Goal: Information Seeking & Learning: Learn about a topic

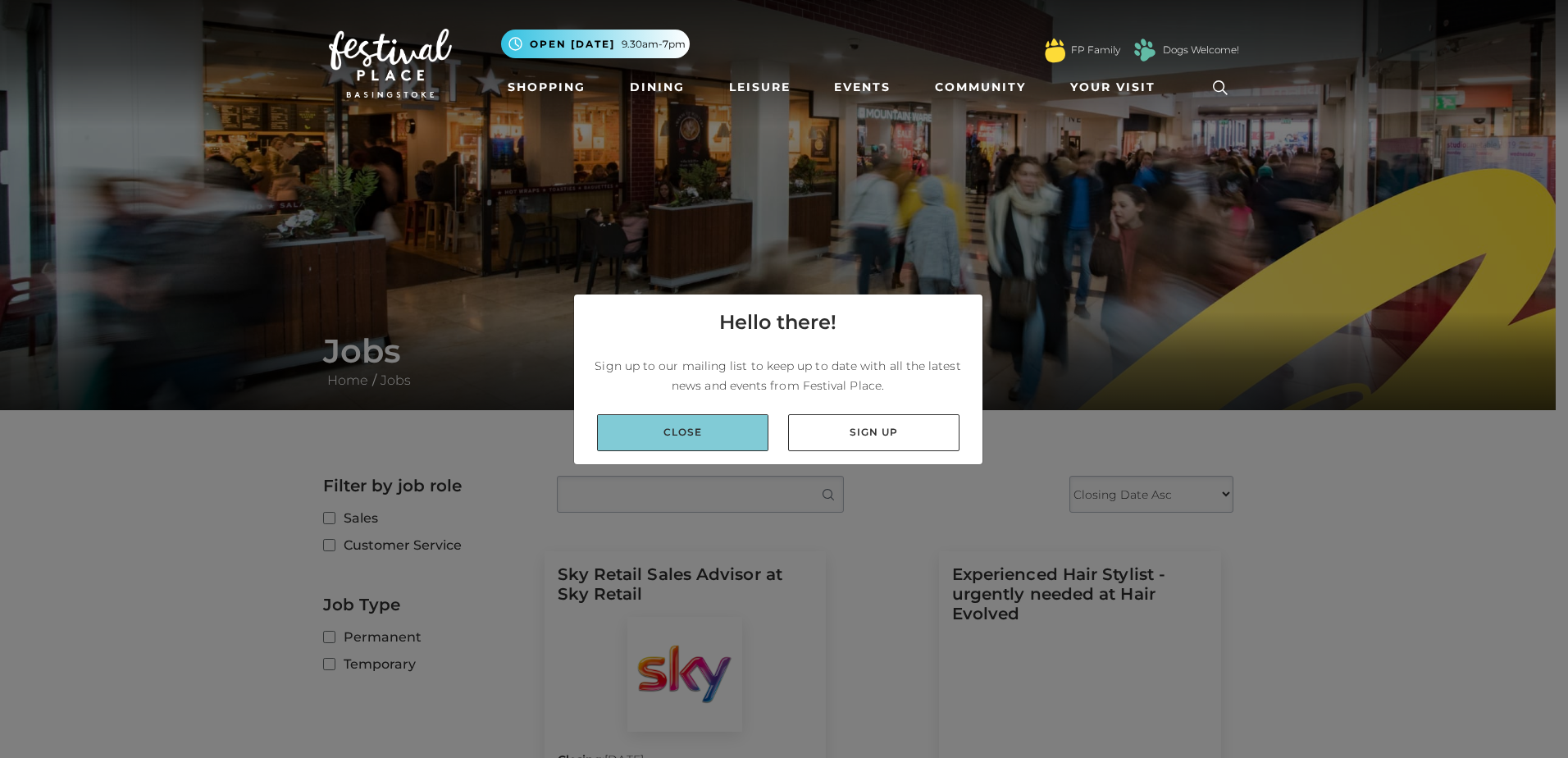
click at [718, 420] on link "Close" at bounding box center [683, 432] width 172 height 37
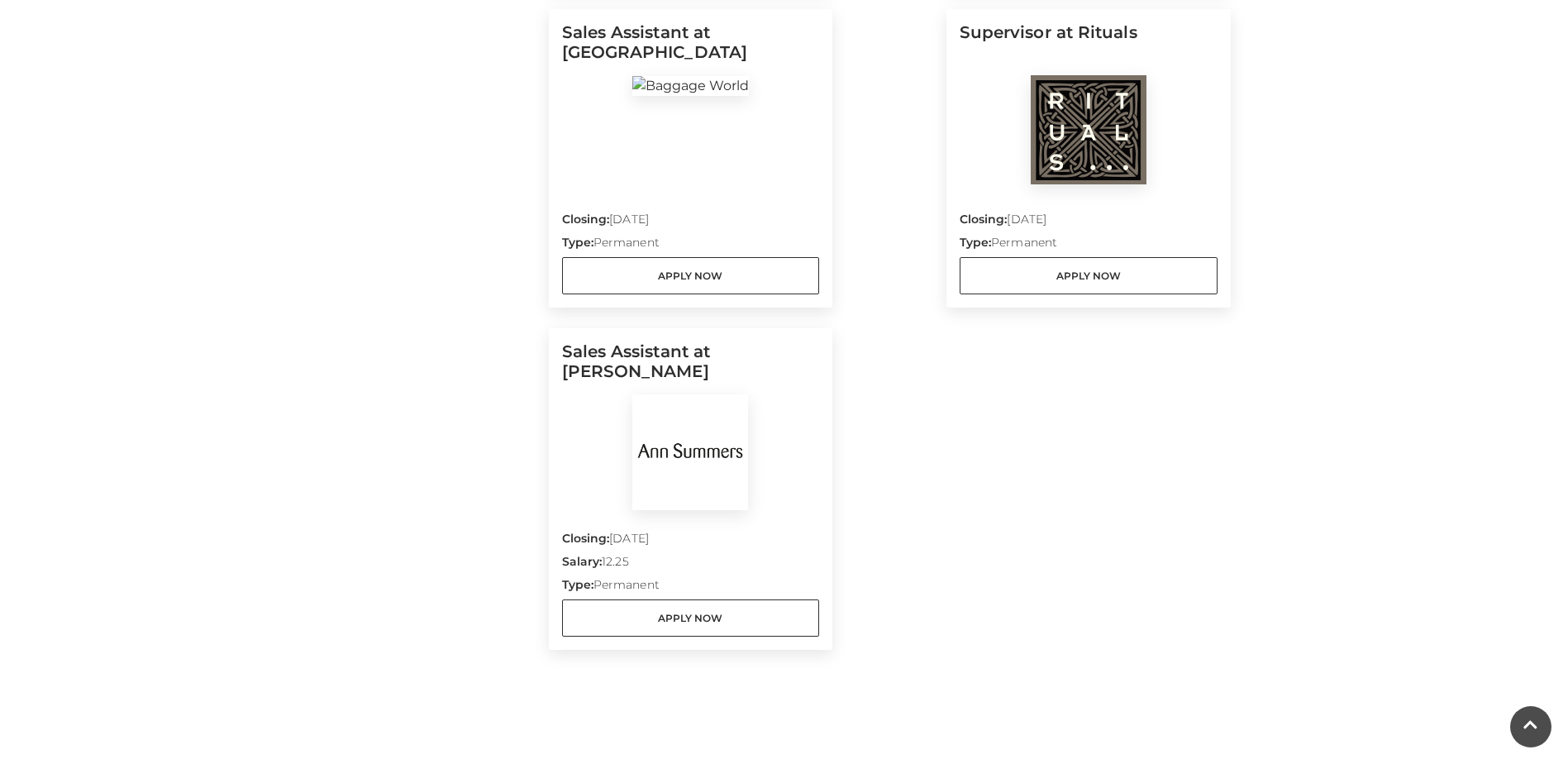
scroll to position [1323, 0]
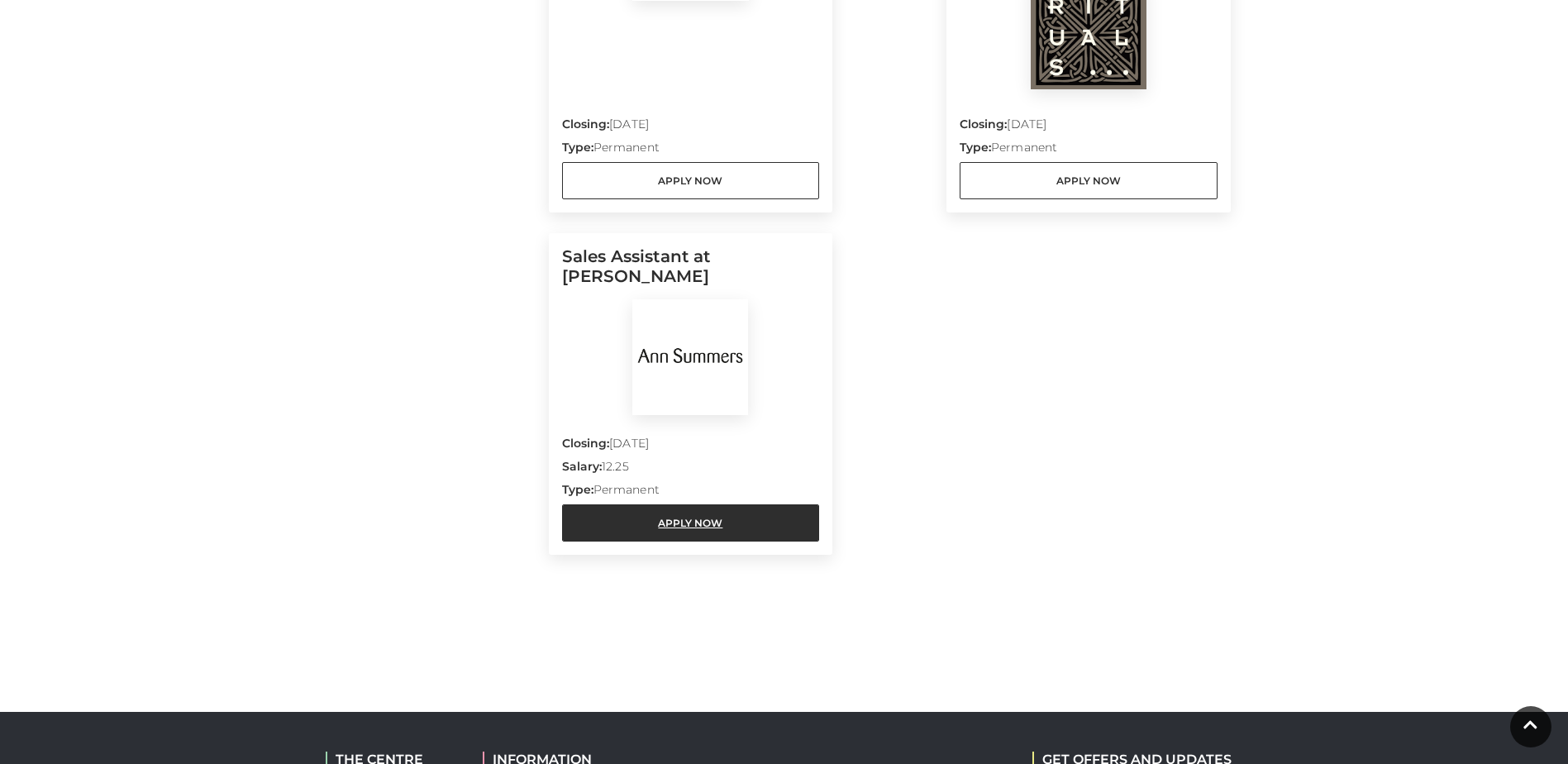
click at [684, 524] on link "Apply Now" at bounding box center [691, 522] width 258 height 37
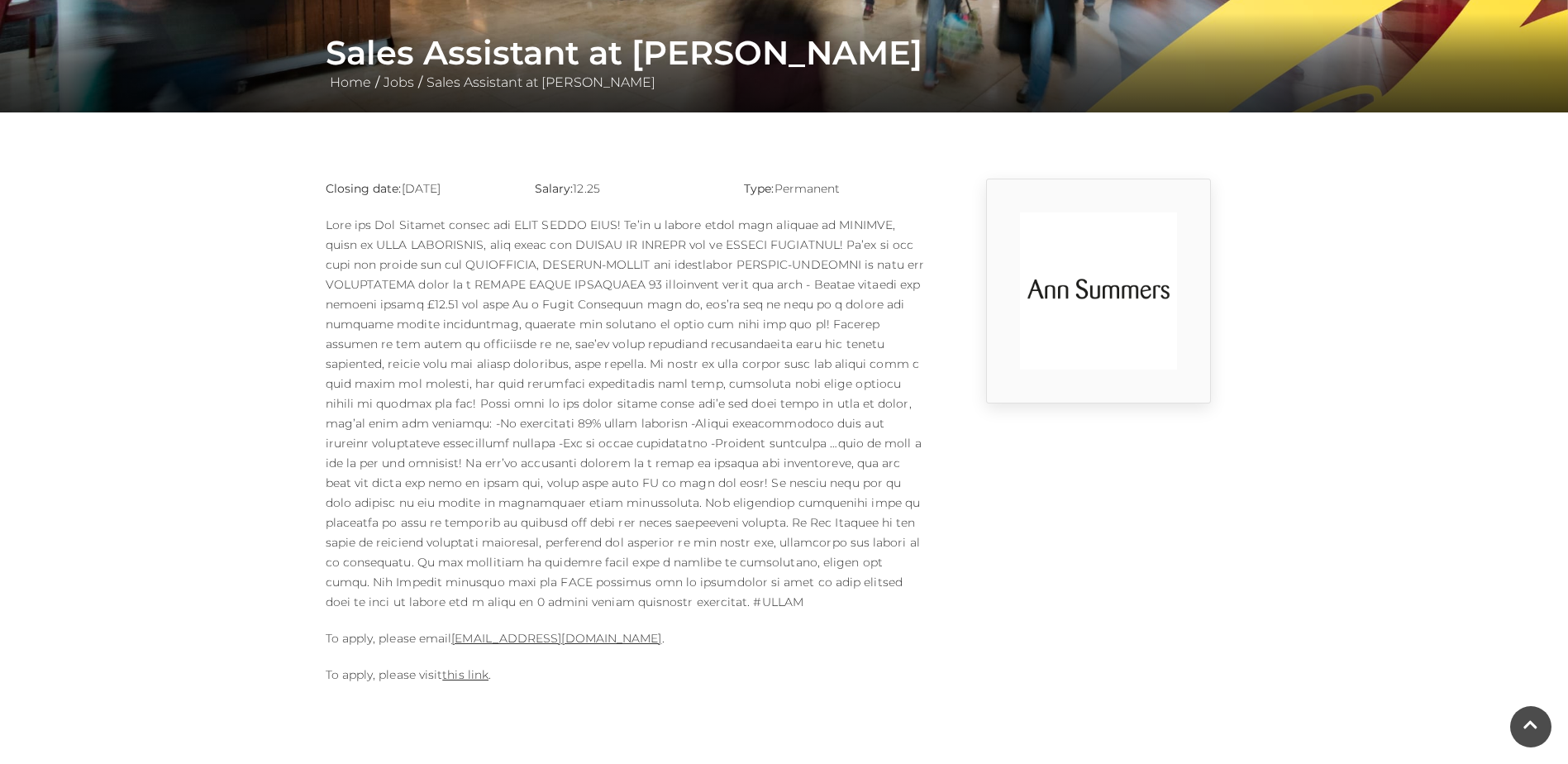
scroll to position [331, 0]
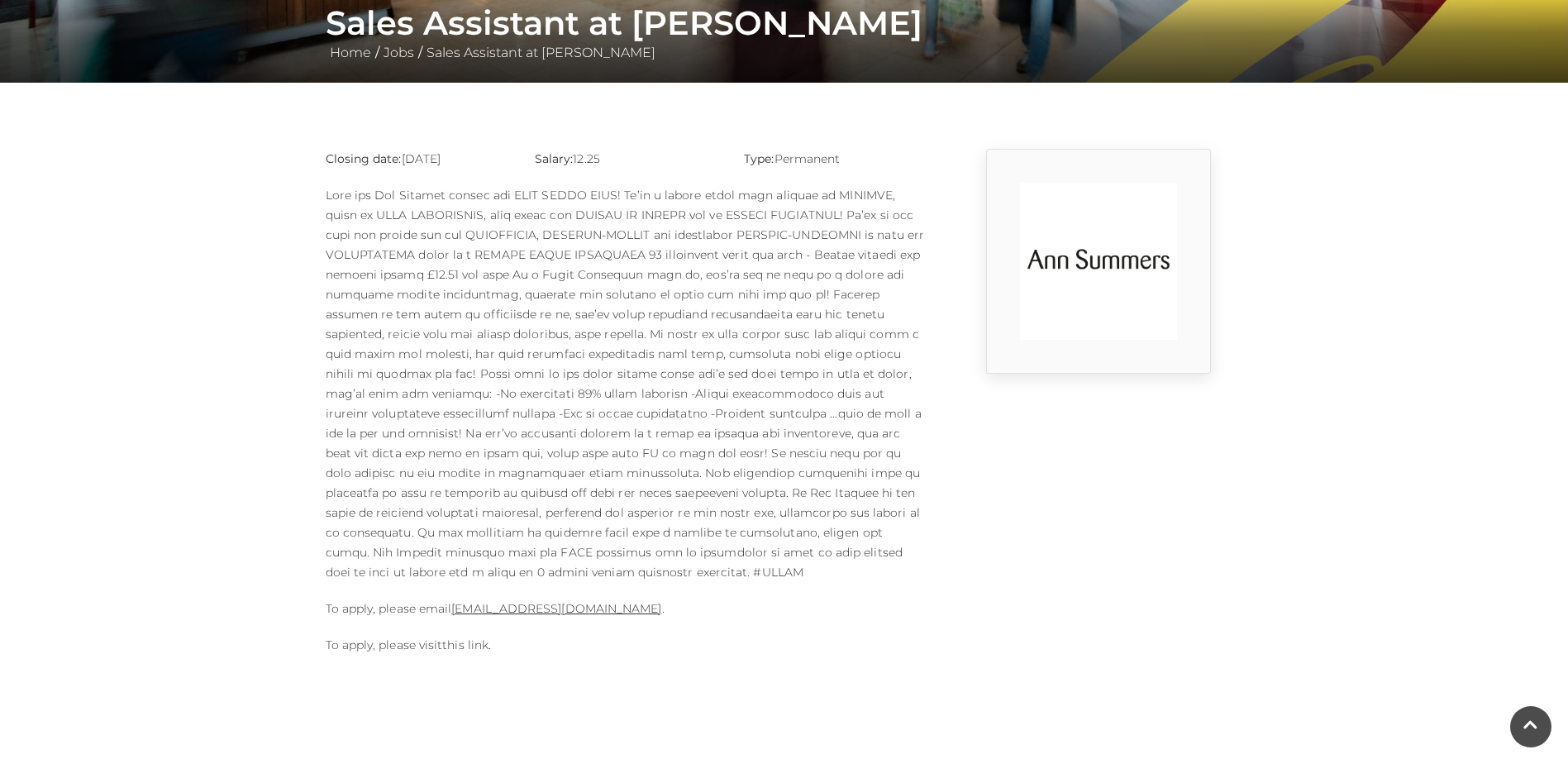
click at [473, 638] on link "this link" at bounding box center [466, 645] width 46 height 15
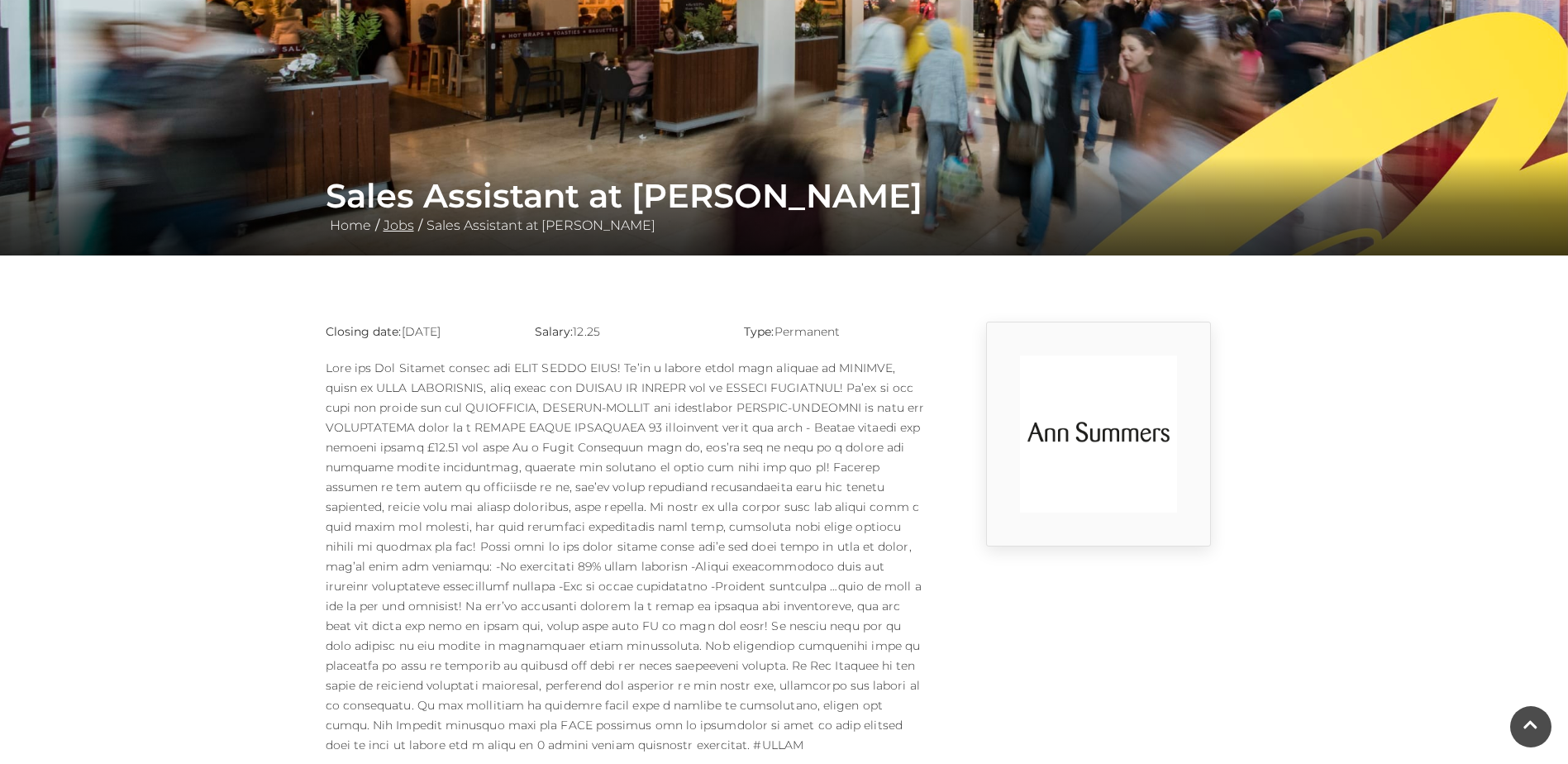
scroll to position [82, 0]
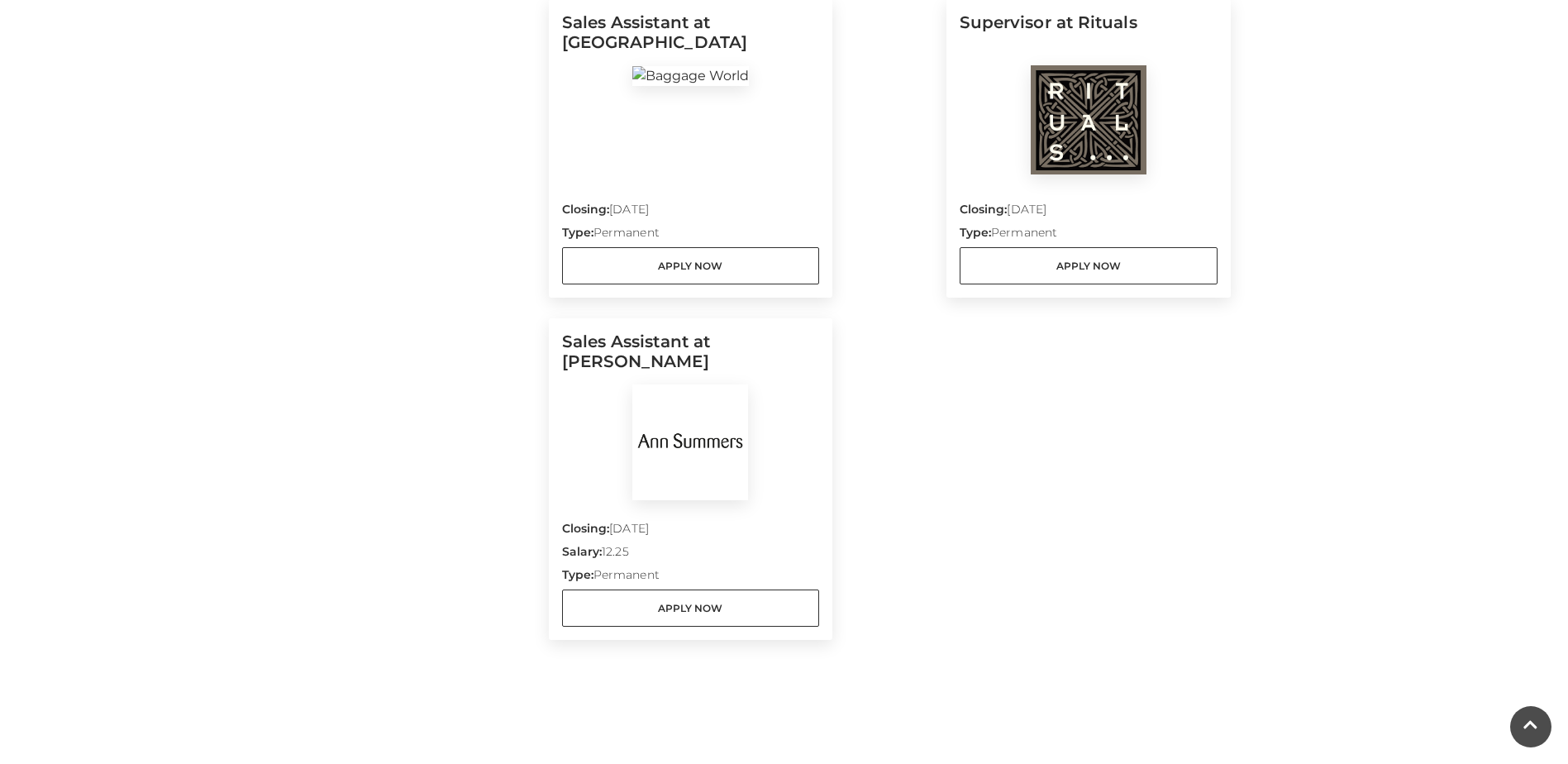
scroll to position [1241, 0]
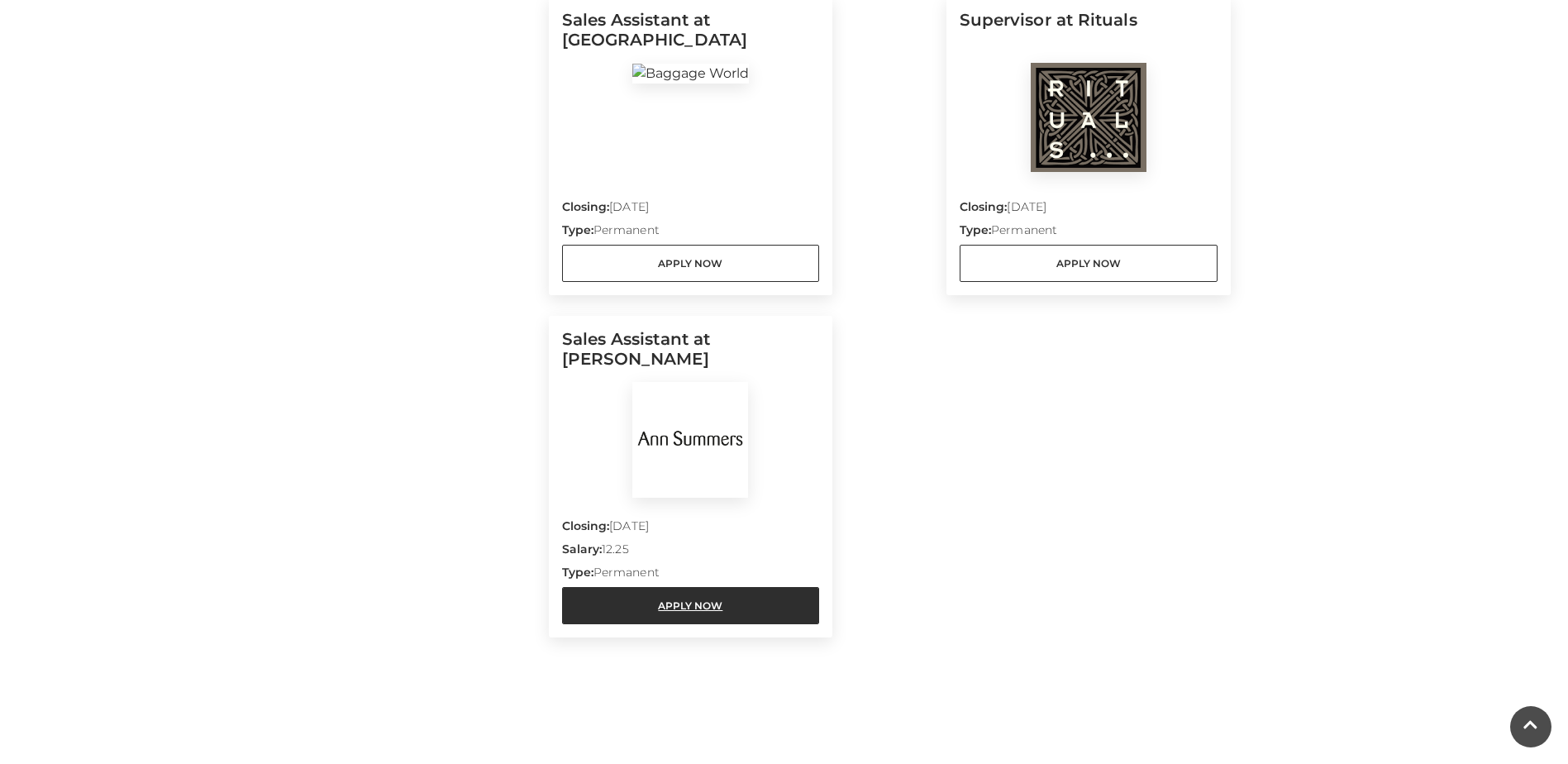
click at [706, 604] on link "Apply Now" at bounding box center [691, 605] width 258 height 37
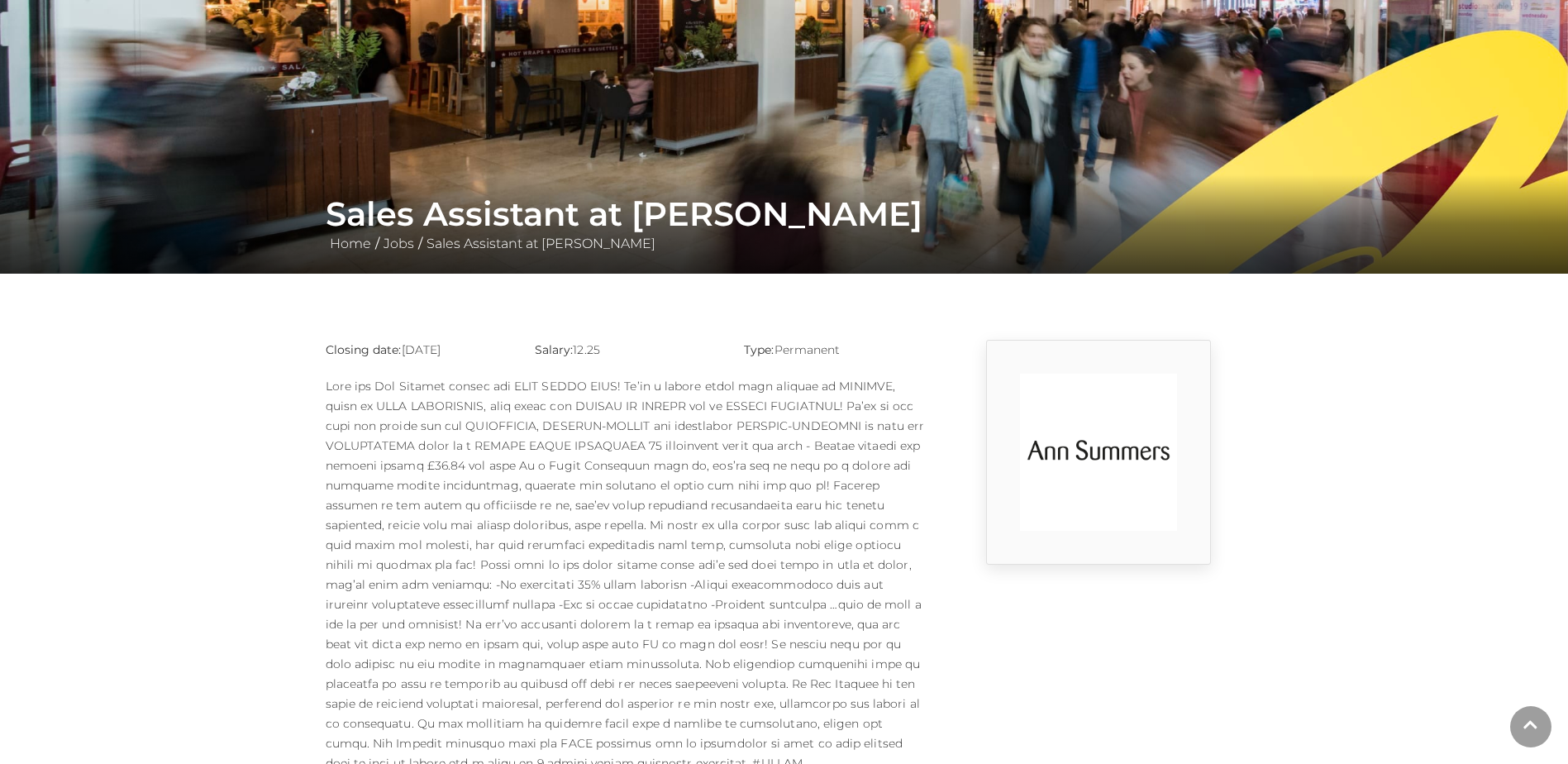
scroll to position [413, 0]
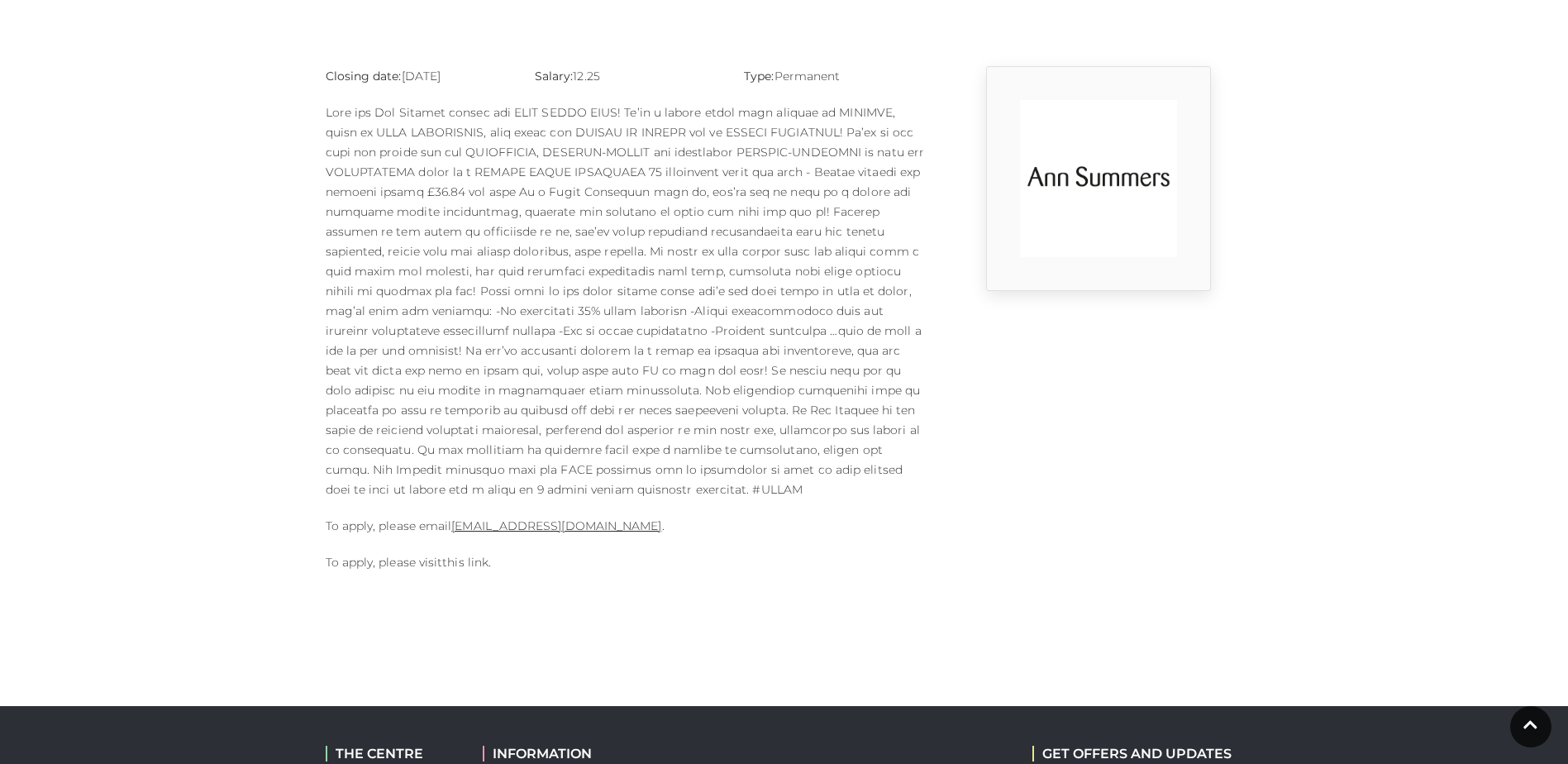
click at [456, 555] on link "this link" at bounding box center [466, 562] width 46 height 15
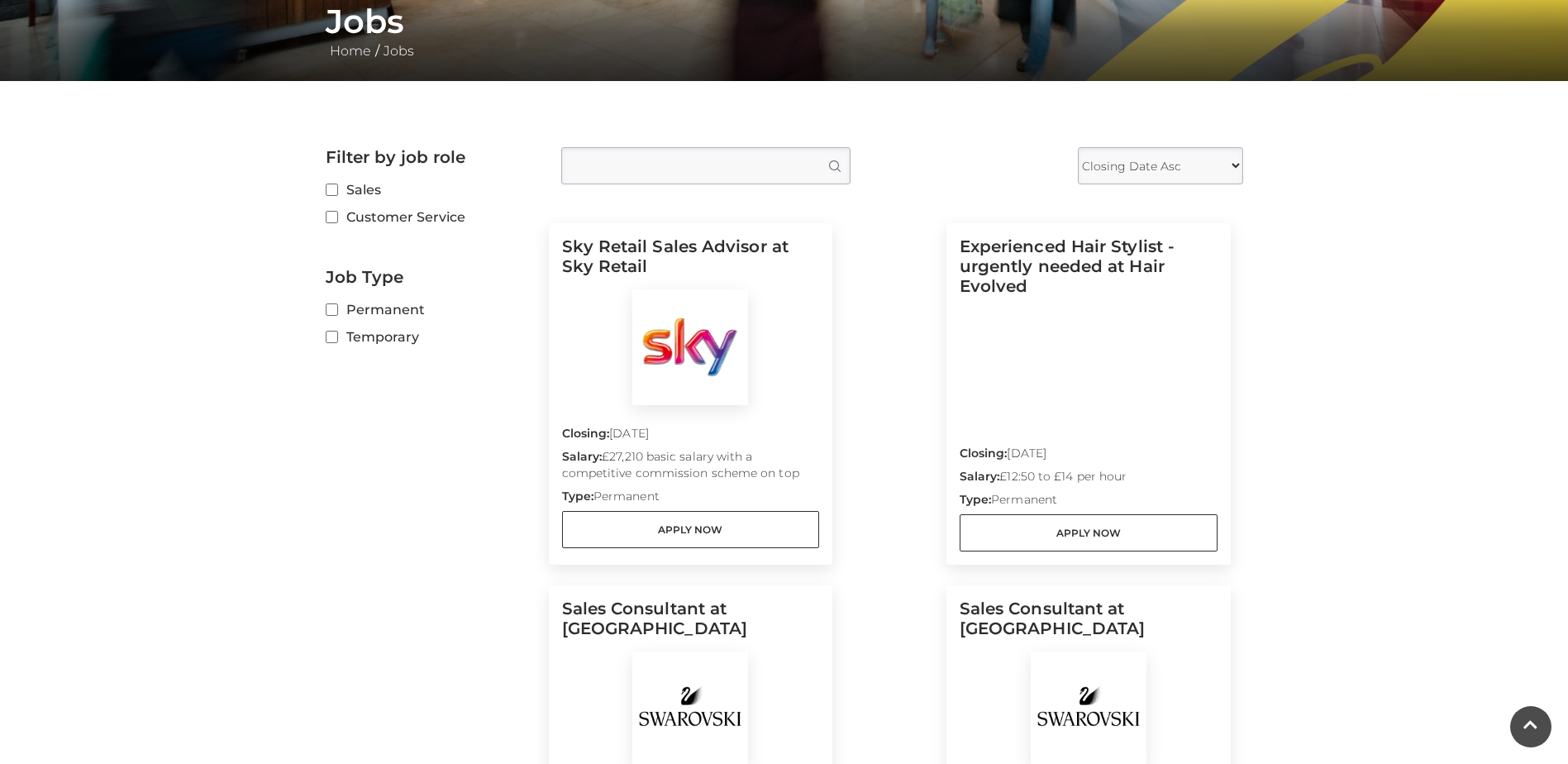
scroll to position [331, 0]
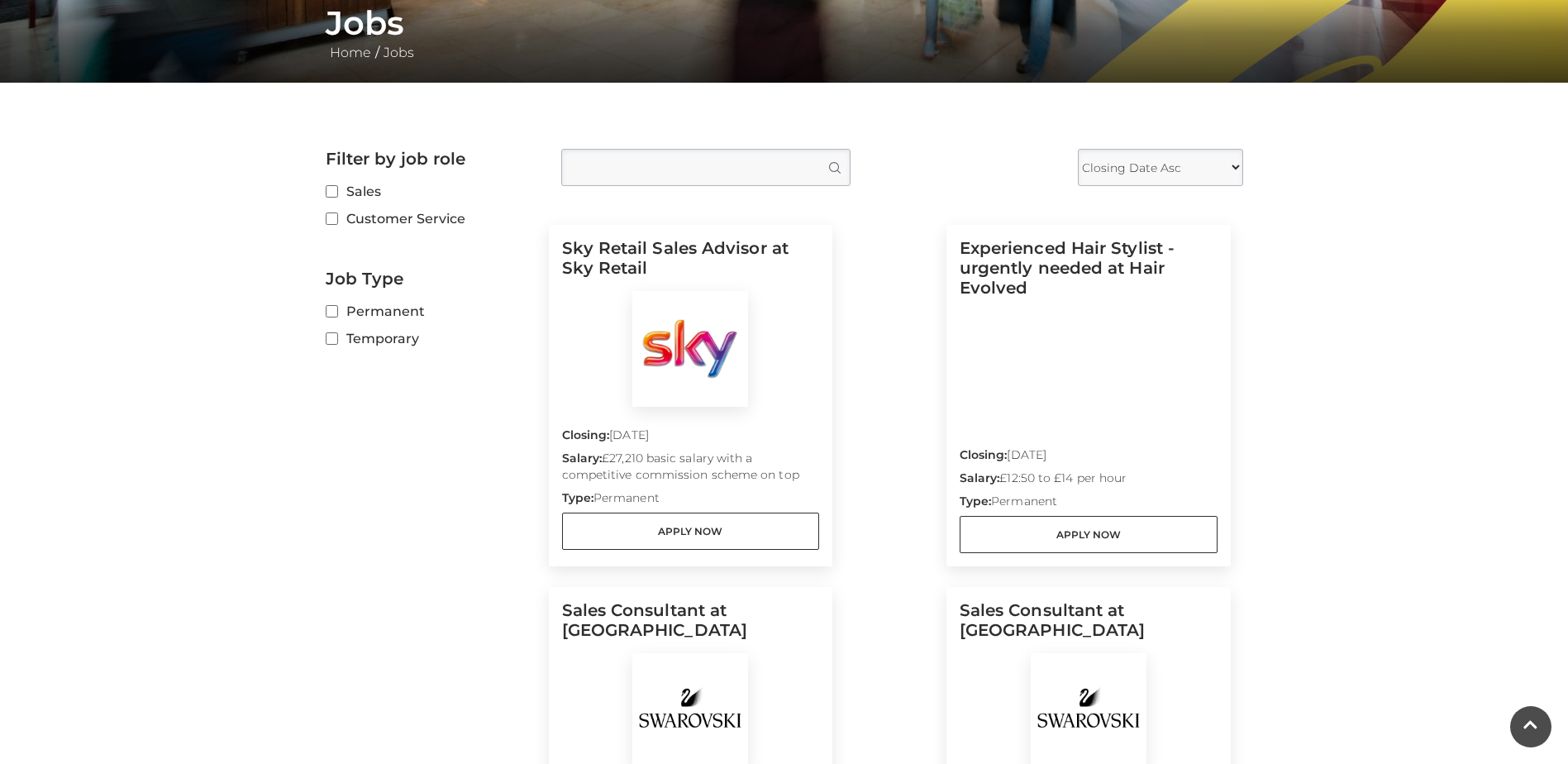
click at [368, 337] on label "Temporary" at bounding box center [431, 339] width 211 height 21
click at [337, 337] on input "Temporary" at bounding box center [331, 340] width 11 height 11
checkbox input "true"
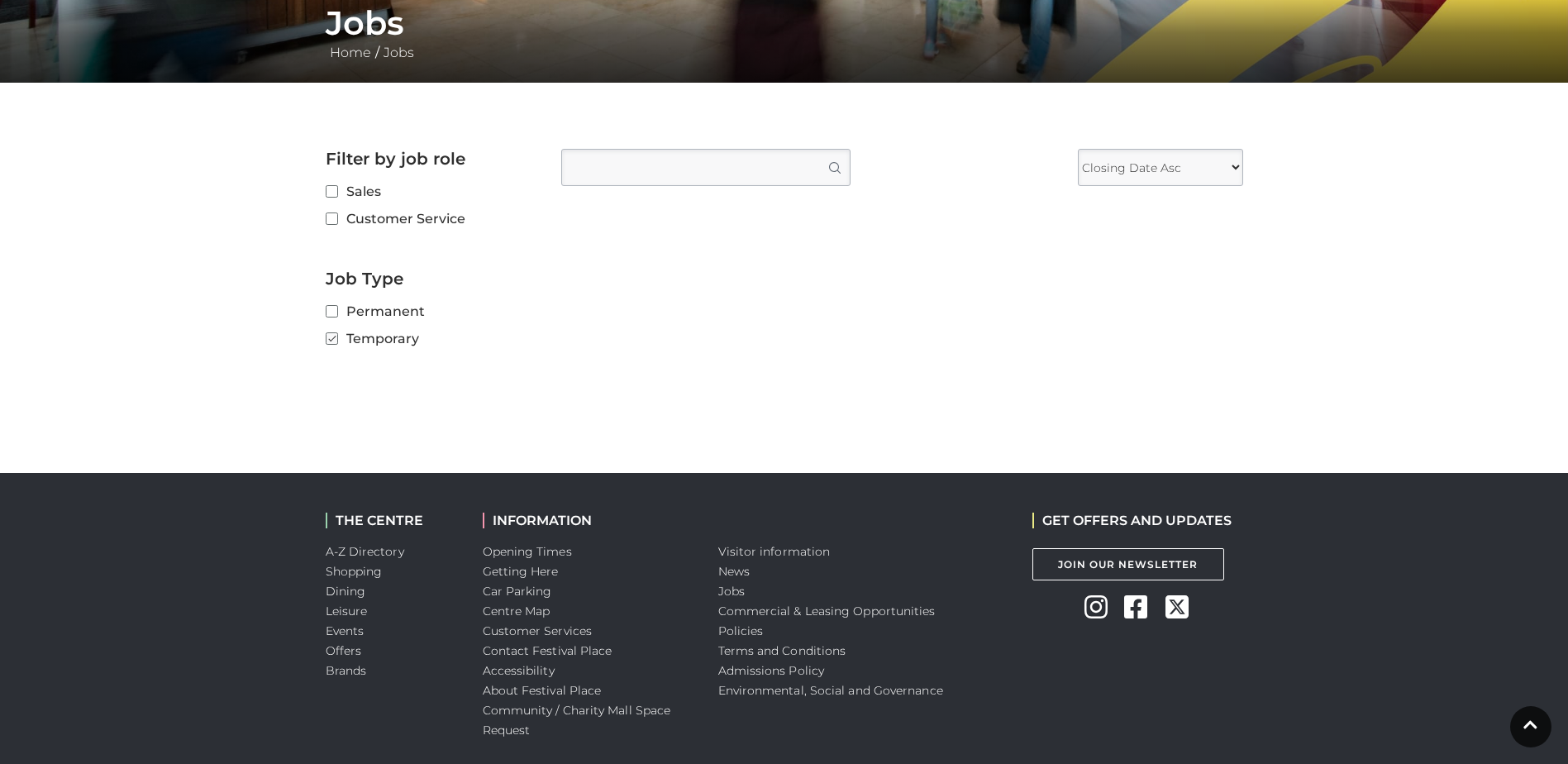
click at [372, 316] on label "Permanent" at bounding box center [431, 311] width 211 height 21
click at [337, 316] on input "Permanent" at bounding box center [331, 312] width 11 height 11
checkbox input "true"
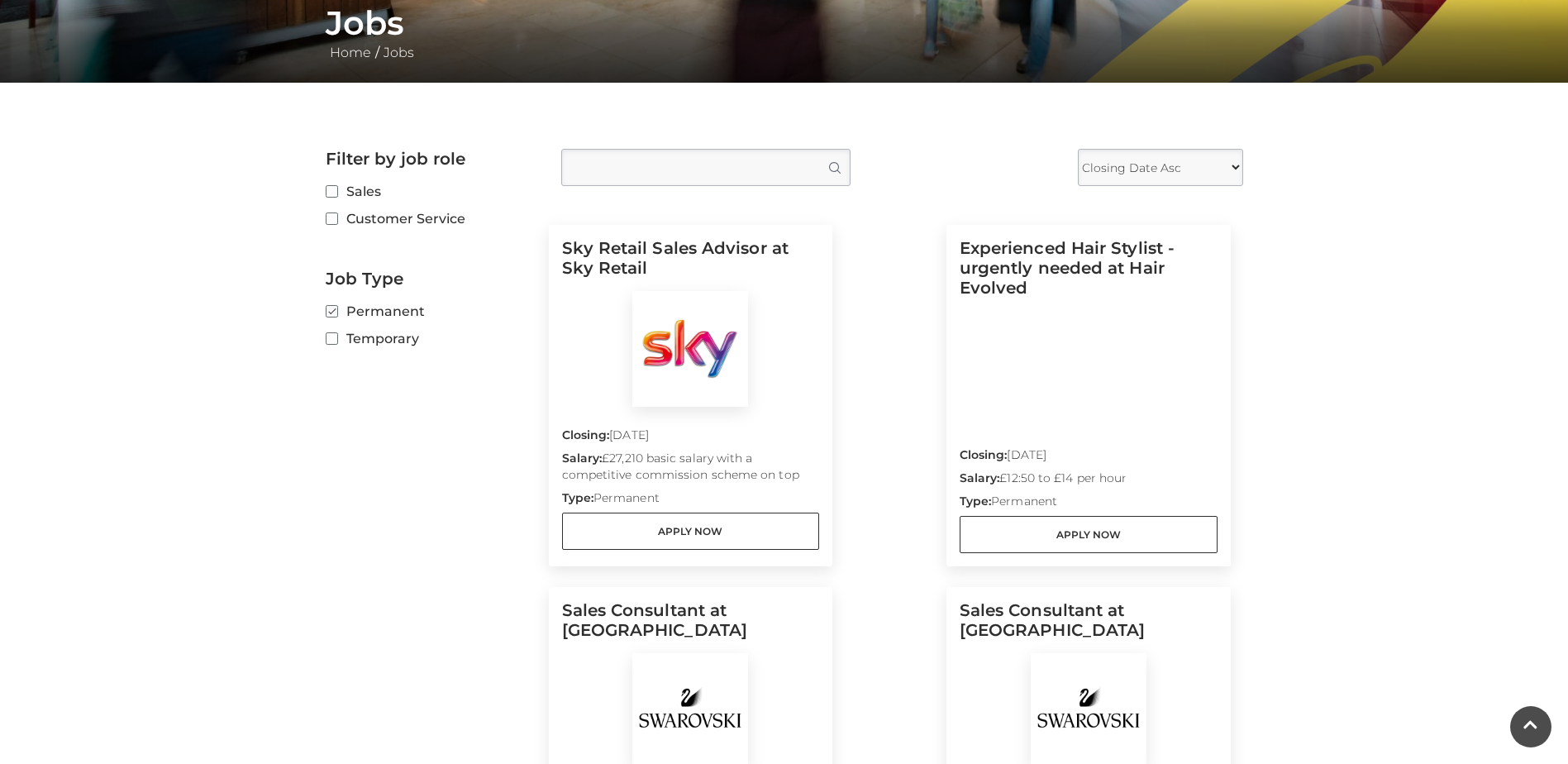
click at [366, 333] on label "Temporary" at bounding box center [431, 339] width 211 height 21
click at [337, 334] on input "Temporary" at bounding box center [331, 340] width 11 height 11
checkbox input "true"
checkbox input "false"
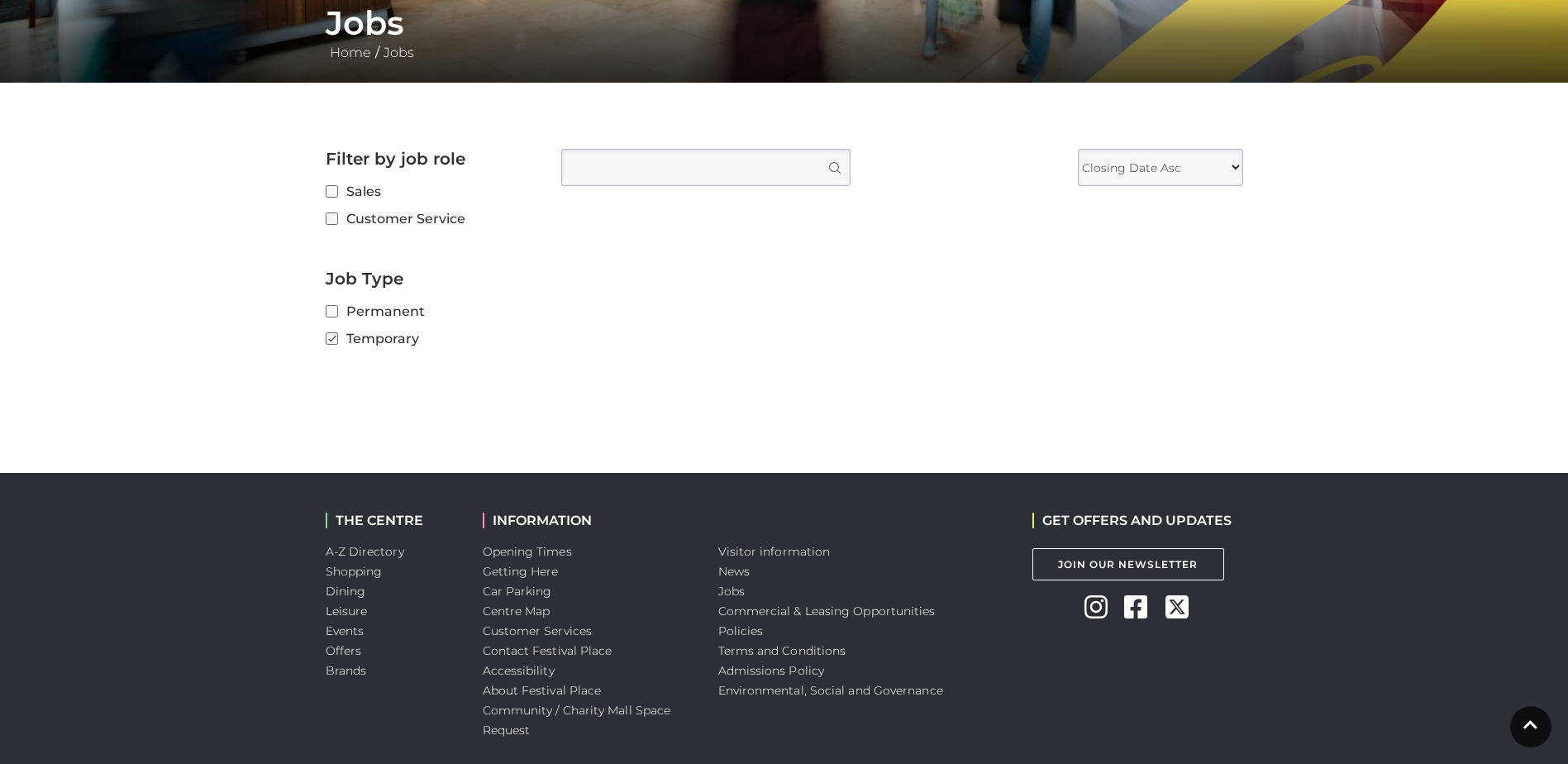
click at [362, 337] on label "Temporary" at bounding box center [431, 339] width 211 height 21
click at [337, 337] on input "Temporary" at bounding box center [331, 340] width 11 height 11
checkbox input "false"
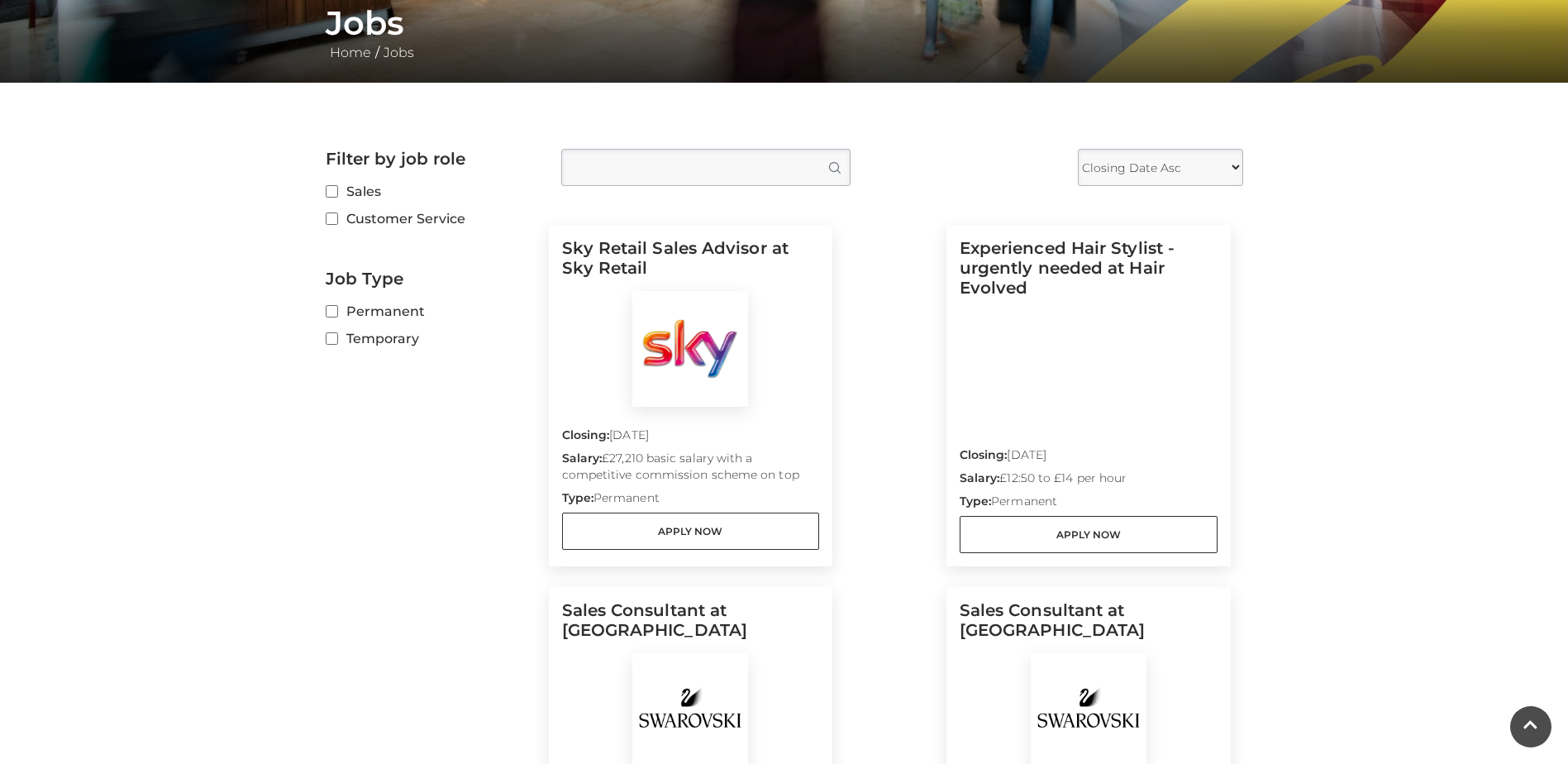
click at [363, 308] on label "Permanent" at bounding box center [431, 311] width 211 height 21
click at [337, 308] on input "Permanent" at bounding box center [331, 312] width 11 height 11
checkbox input "true"
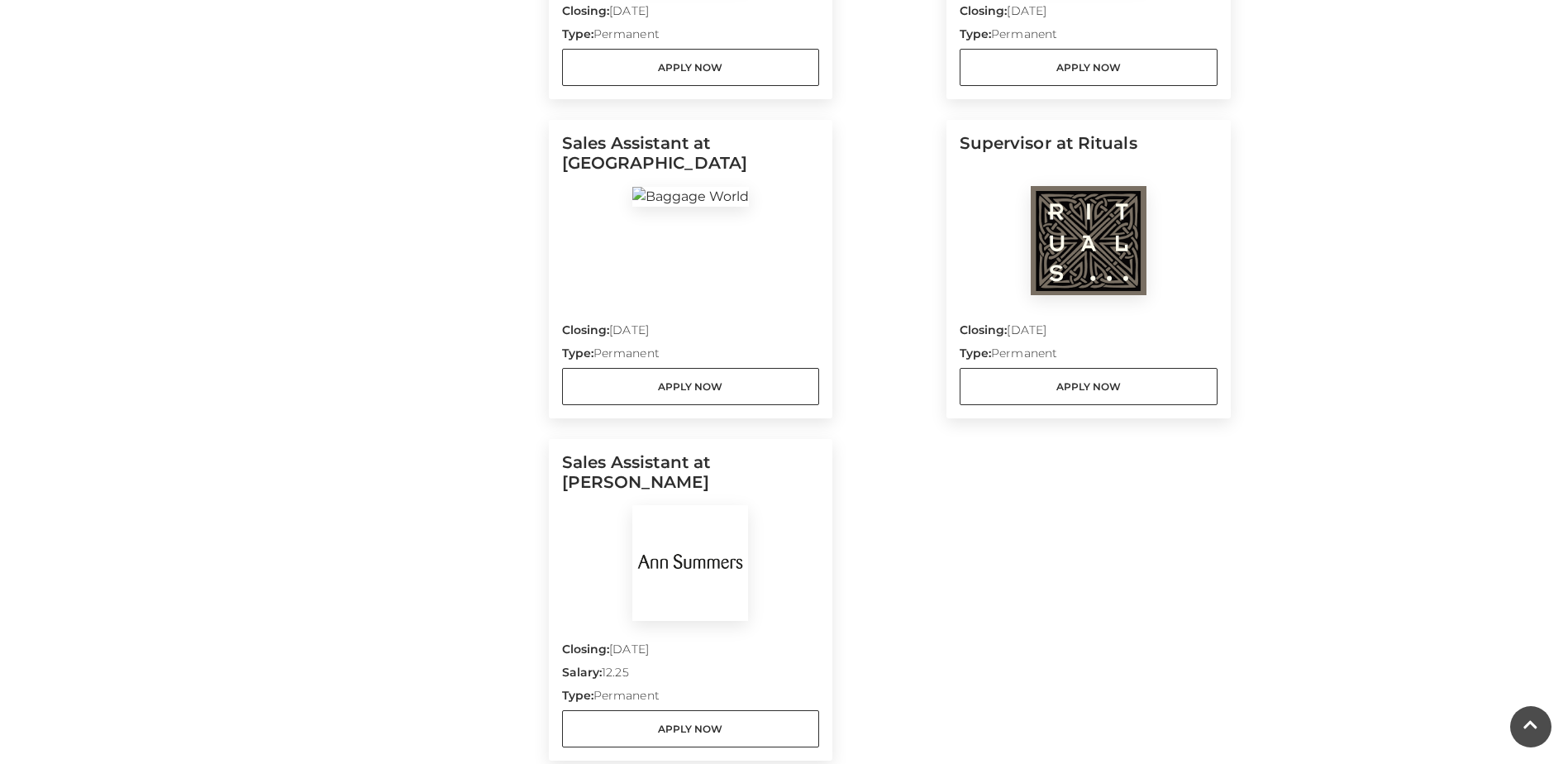
scroll to position [1158, 0]
